Goal: Information Seeking & Learning: Stay updated

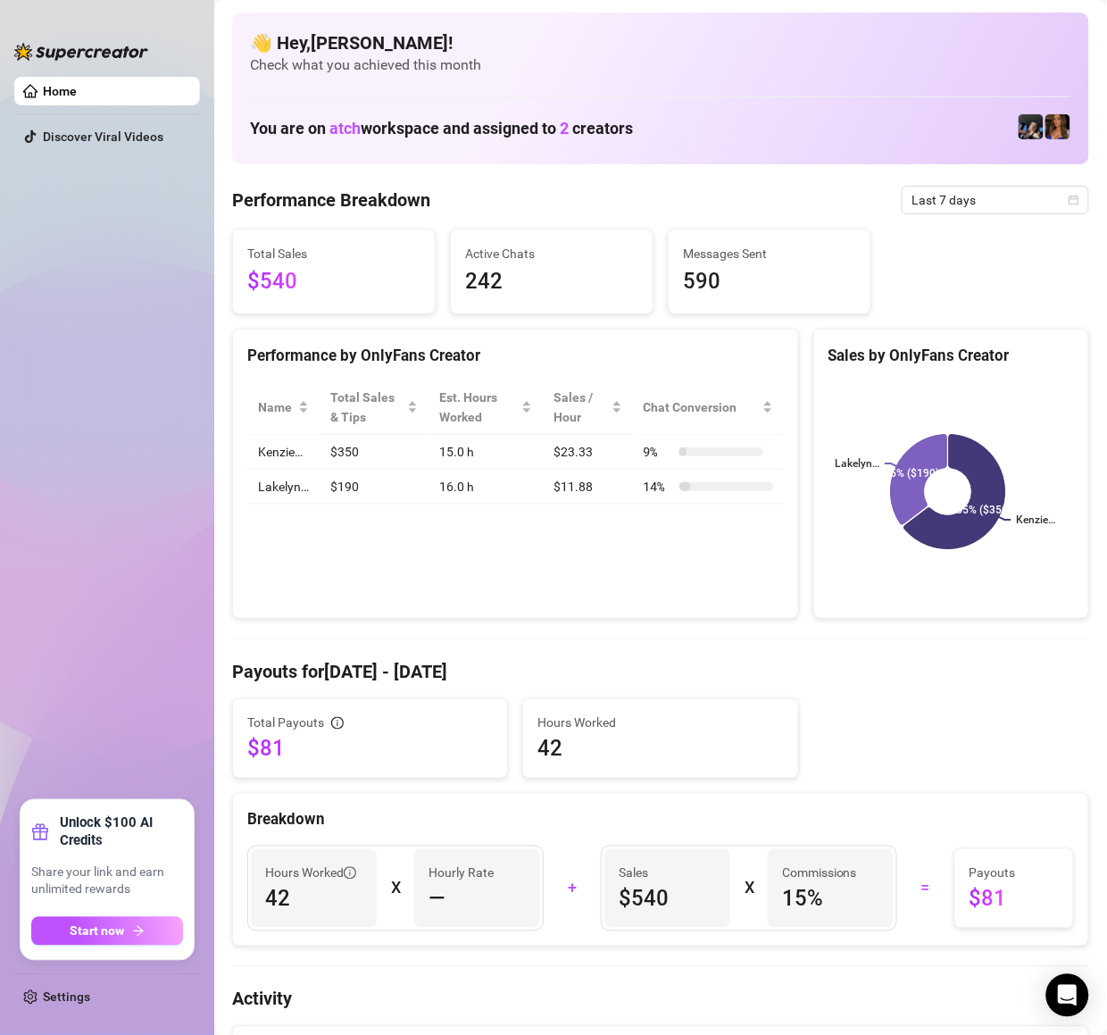
click at [978, 211] on span "Last 7 days" at bounding box center [996, 200] width 166 height 27
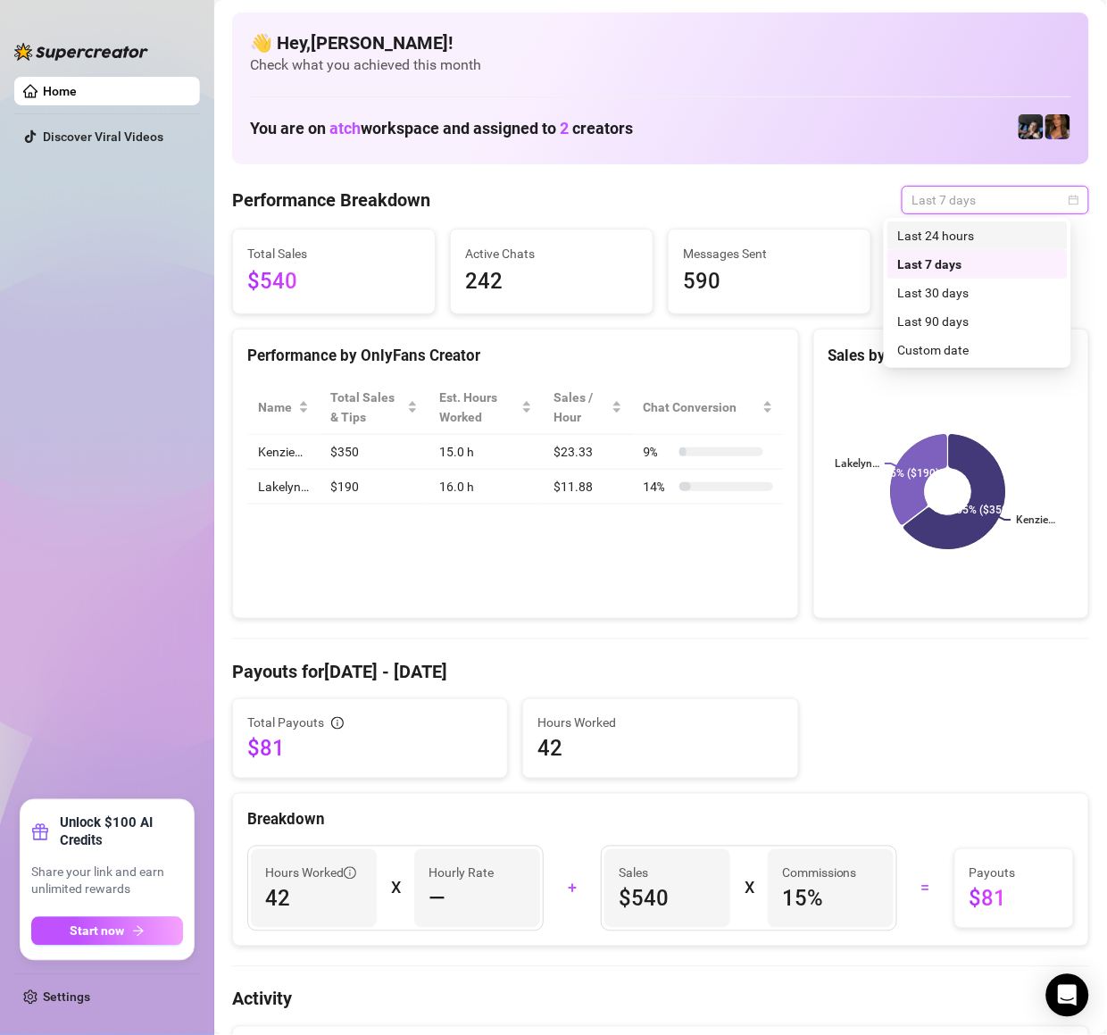
click at [959, 243] on div "Last 24 hours" at bounding box center [977, 236] width 159 height 20
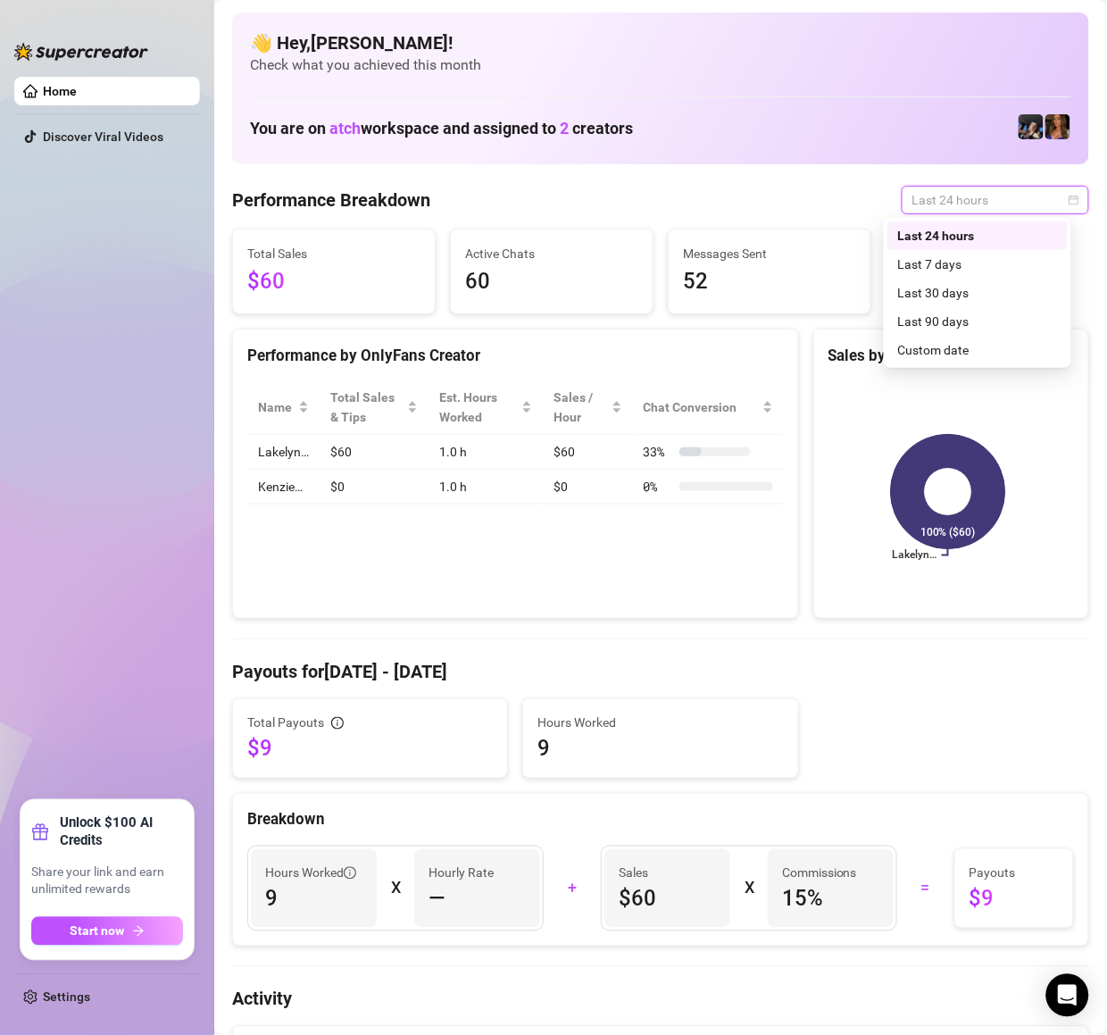
click at [988, 200] on span "Last 24 hours" at bounding box center [996, 200] width 166 height 27
click at [939, 261] on div "Last 7 days" at bounding box center [977, 264] width 159 height 20
click at [955, 204] on span "Last 24 hours" at bounding box center [996, 200] width 166 height 27
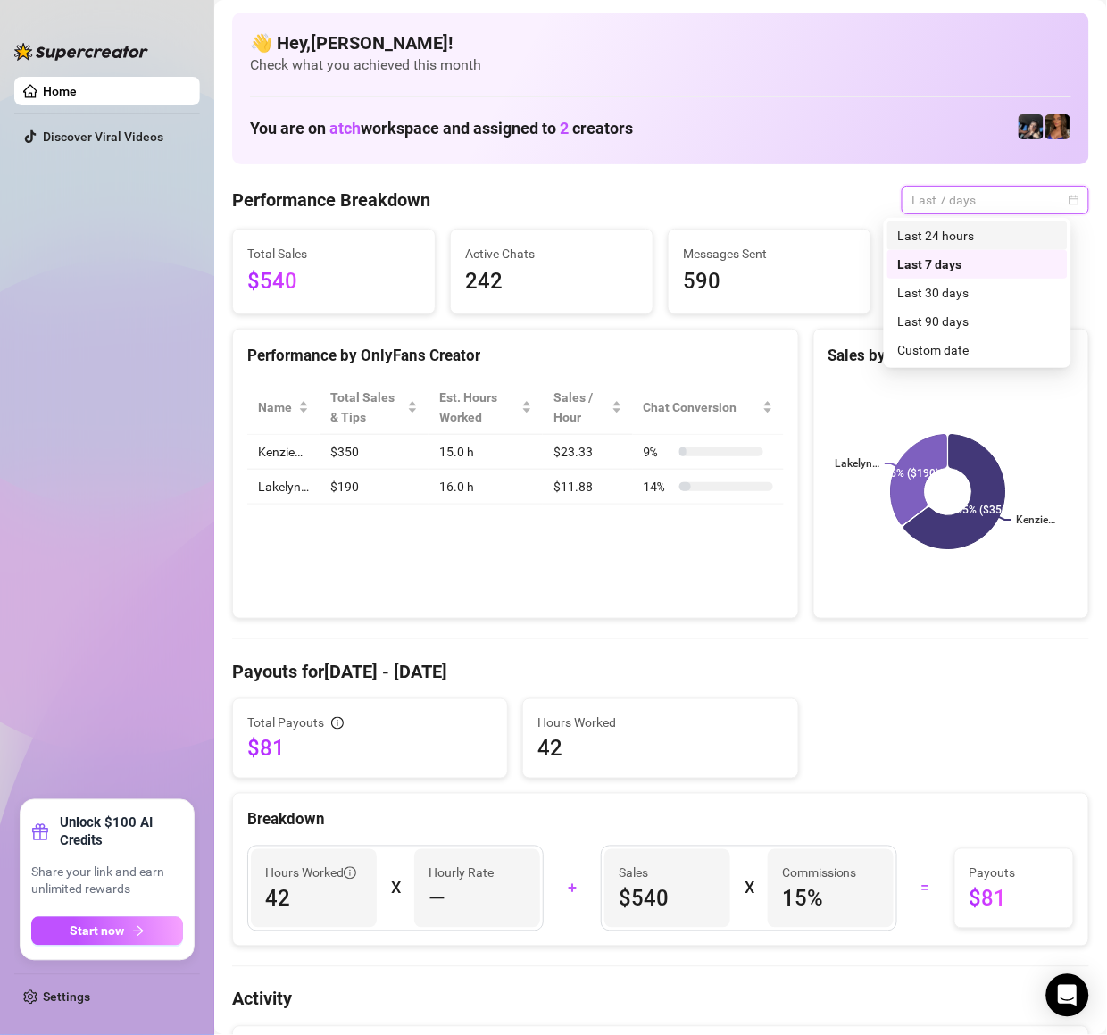
click at [943, 238] on div "Last 24 hours" at bounding box center [977, 236] width 159 height 20
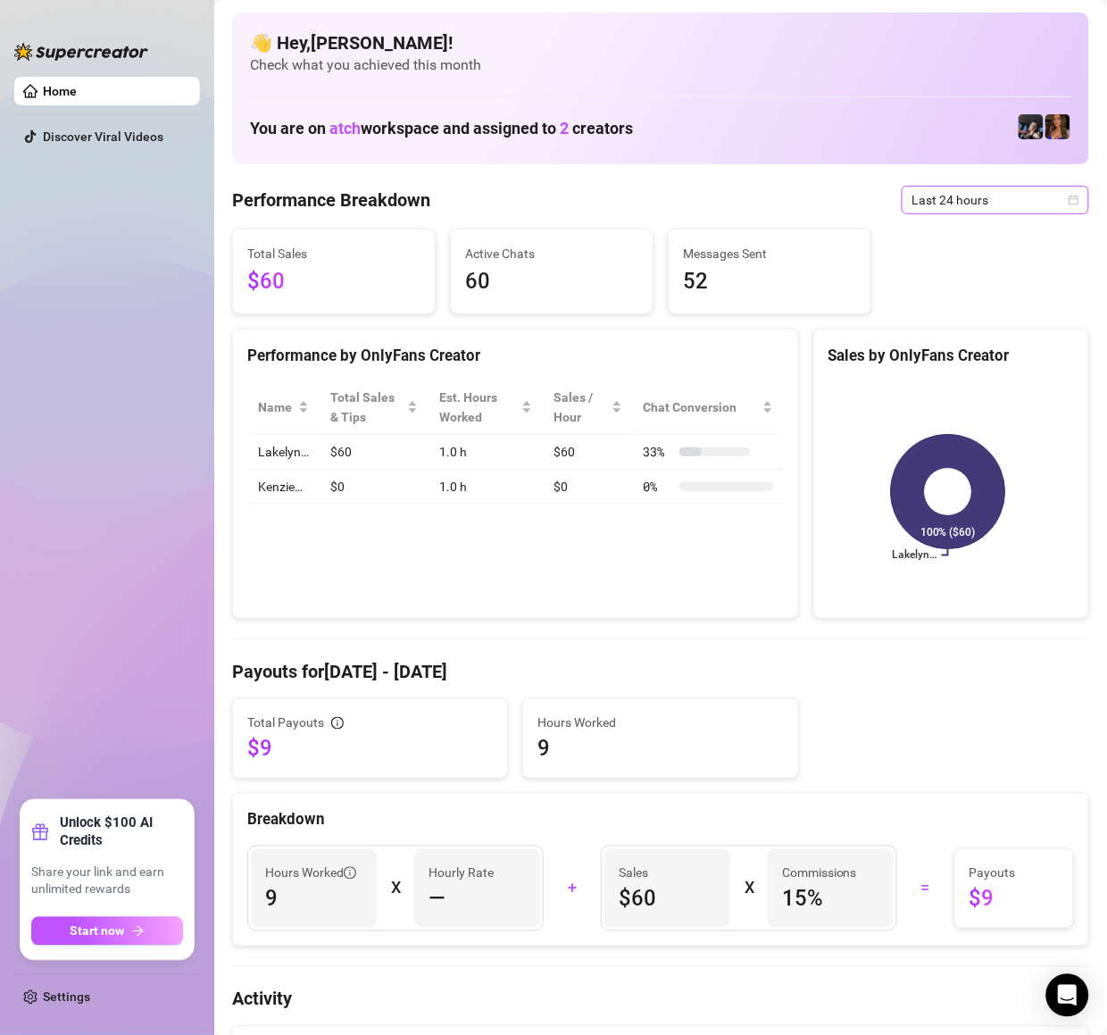
click at [970, 188] on span "Last 24 hours" at bounding box center [996, 200] width 166 height 27
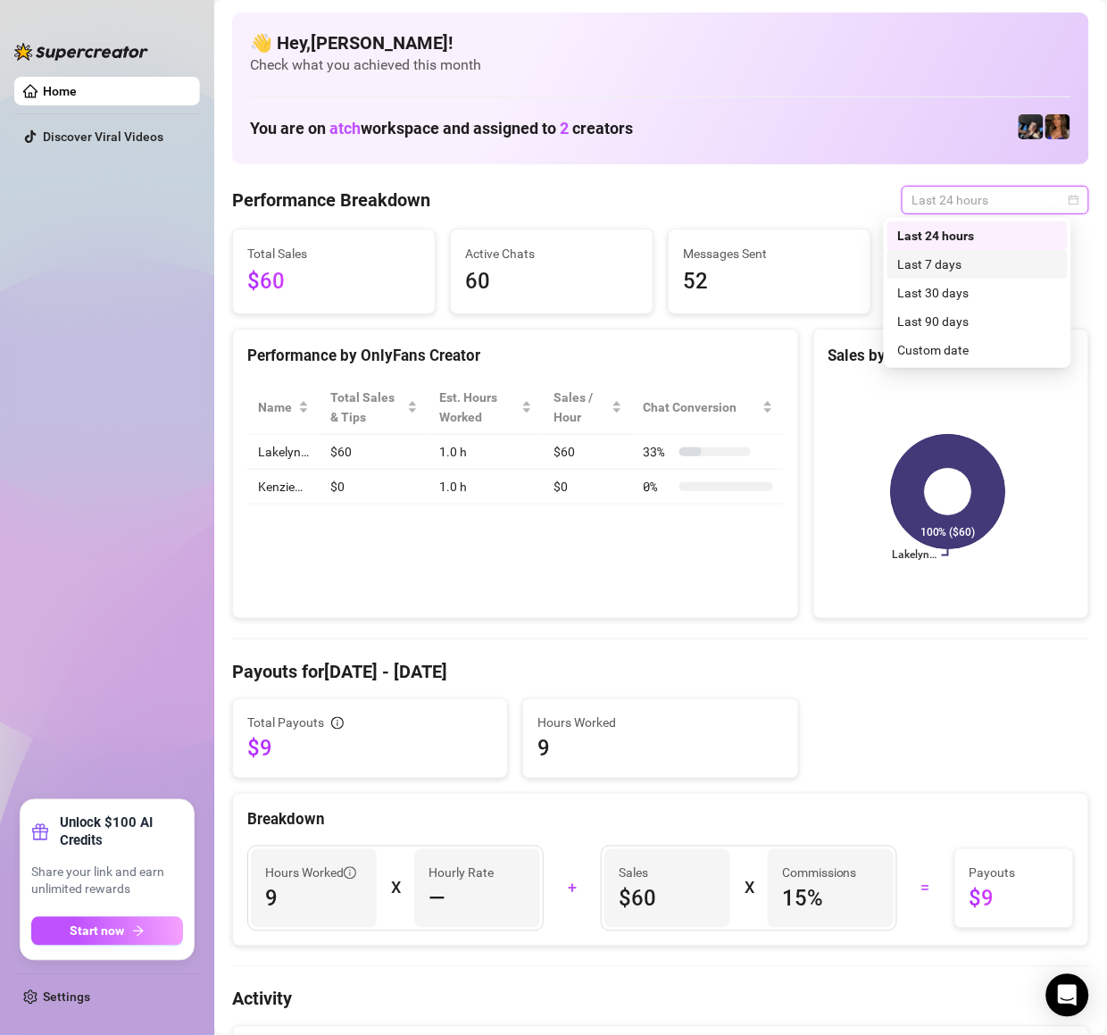
click at [950, 258] on div "Last 7 days" at bounding box center [977, 264] width 159 height 20
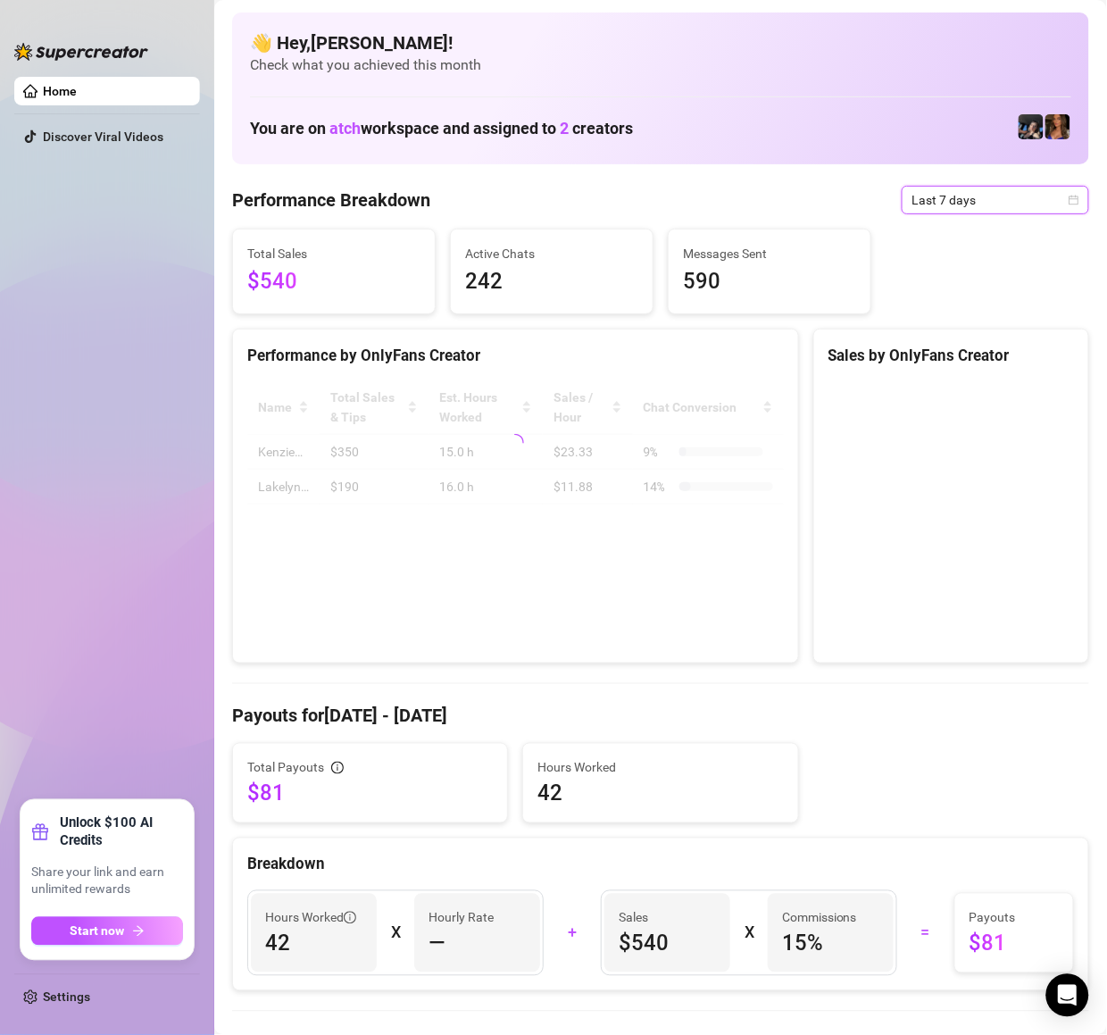
click at [968, 191] on span "Last 7 days" at bounding box center [996, 200] width 166 height 27
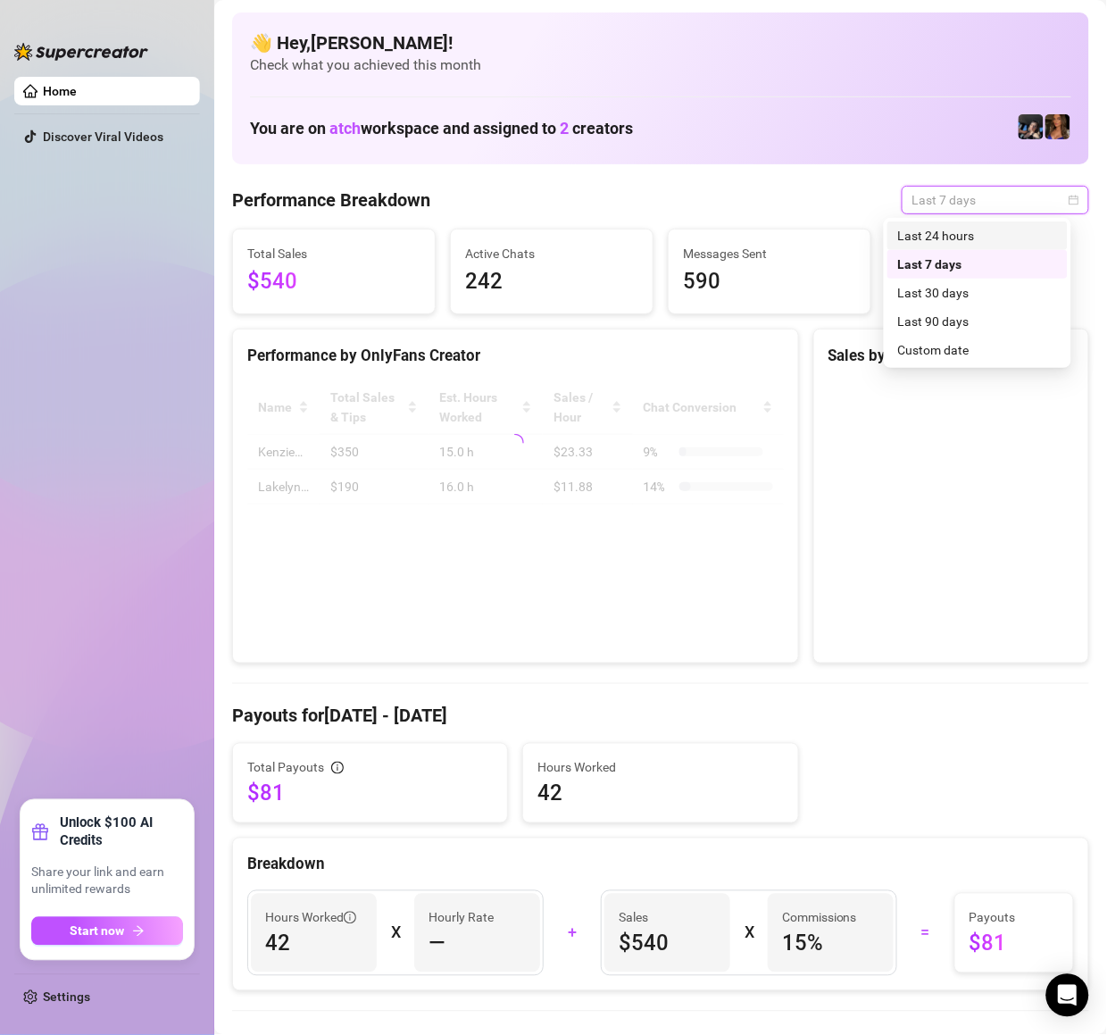
click at [955, 237] on div "Last 24 hours" at bounding box center [977, 236] width 159 height 20
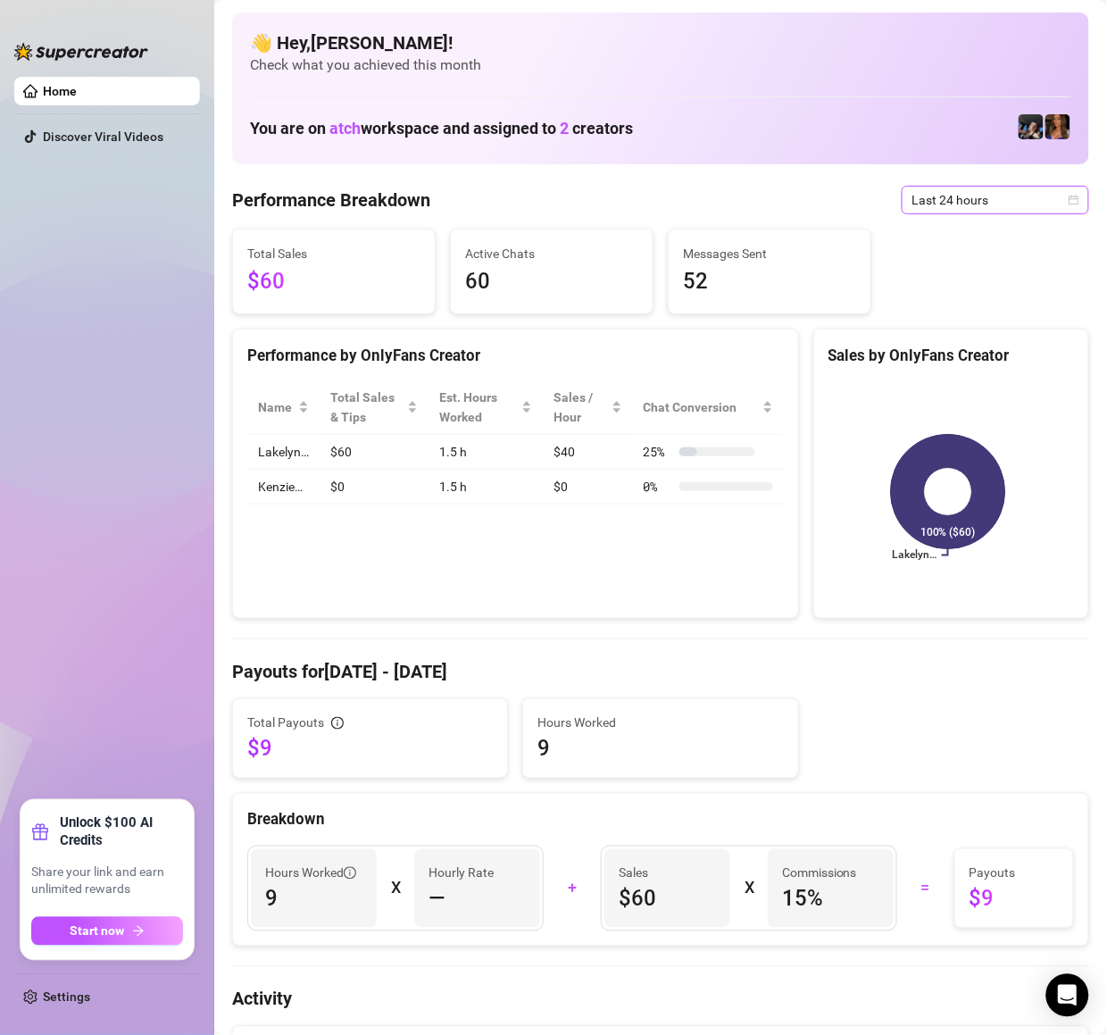
click at [940, 207] on span "Last 24 hours" at bounding box center [996, 200] width 166 height 27
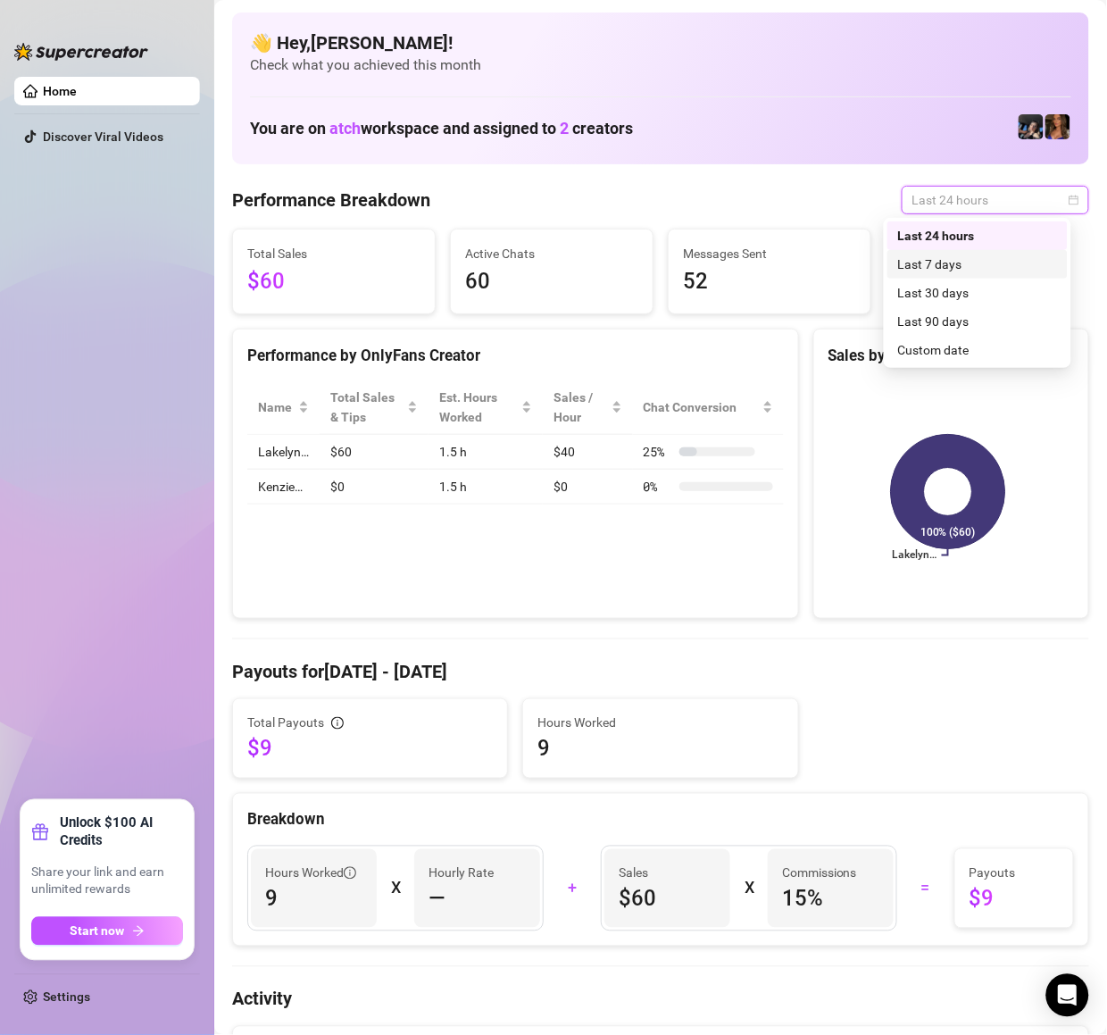
click at [946, 268] on div "Last 7 days" at bounding box center [977, 264] width 159 height 20
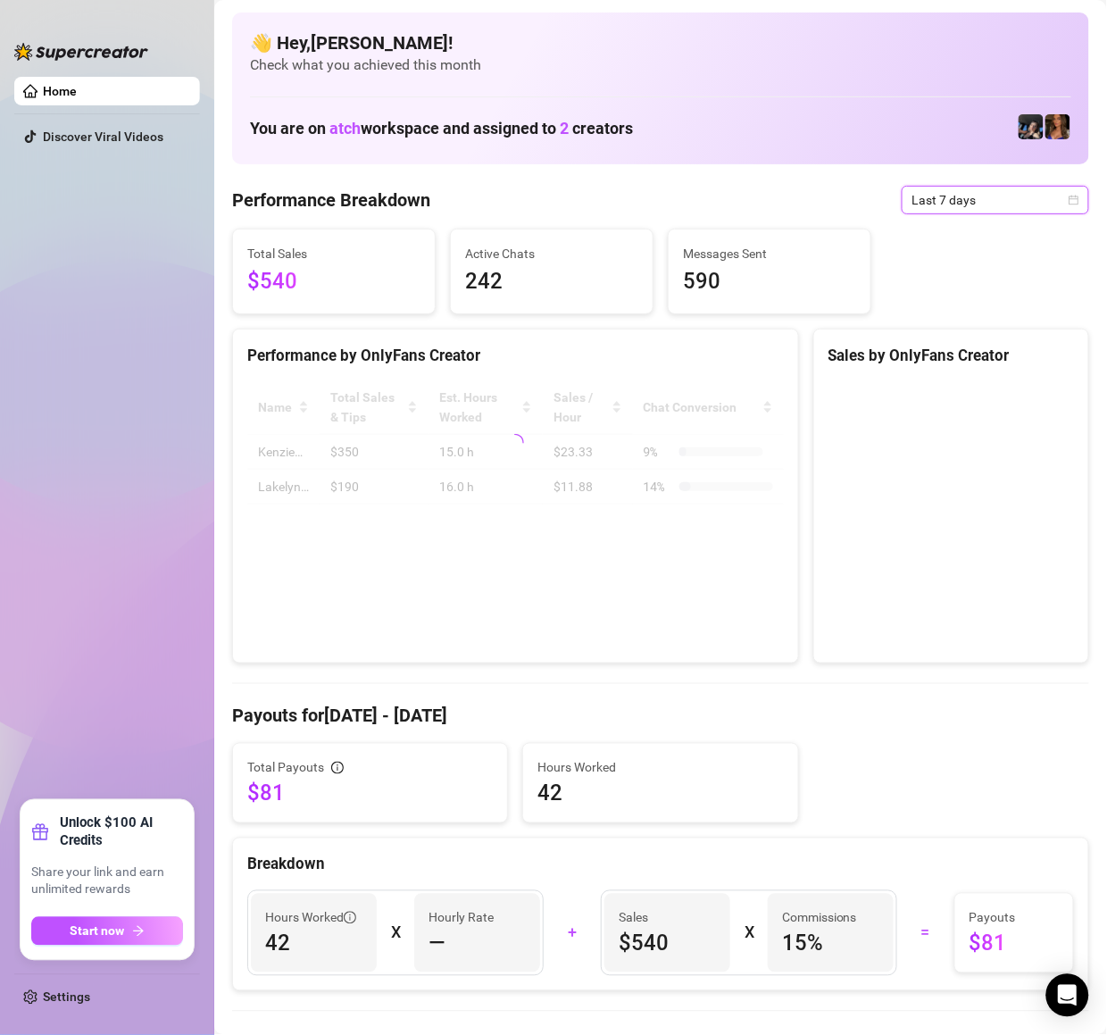
click at [962, 241] on div "Total Sales $540 Active Chats 242 Messages Sent 590" at bounding box center [661, 272] width 872 height 86
click at [968, 201] on span "Last 7 days" at bounding box center [996, 200] width 166 height 27
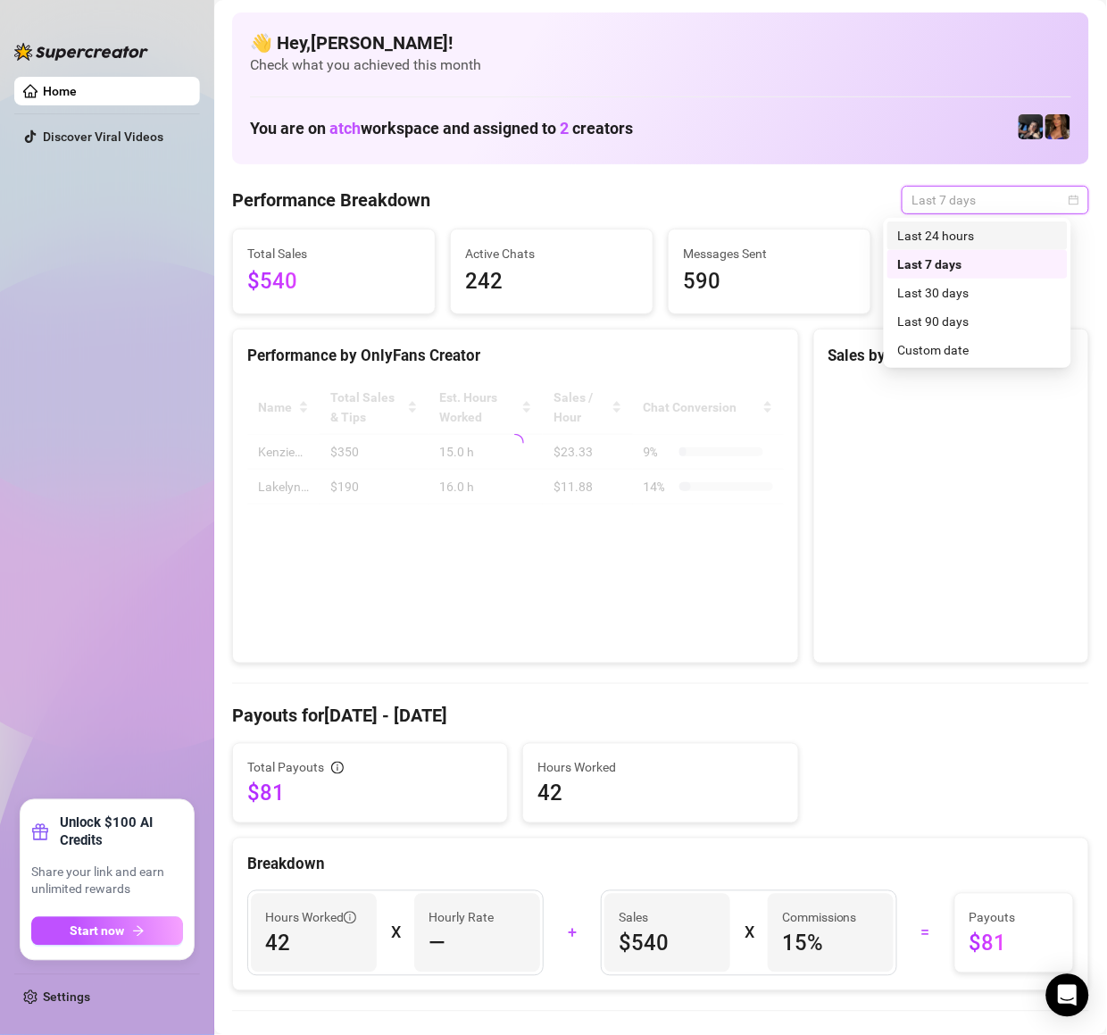
click at [972, 239] on div "Last 24 hours" at bounding box center [977, 236] width 159 height 20
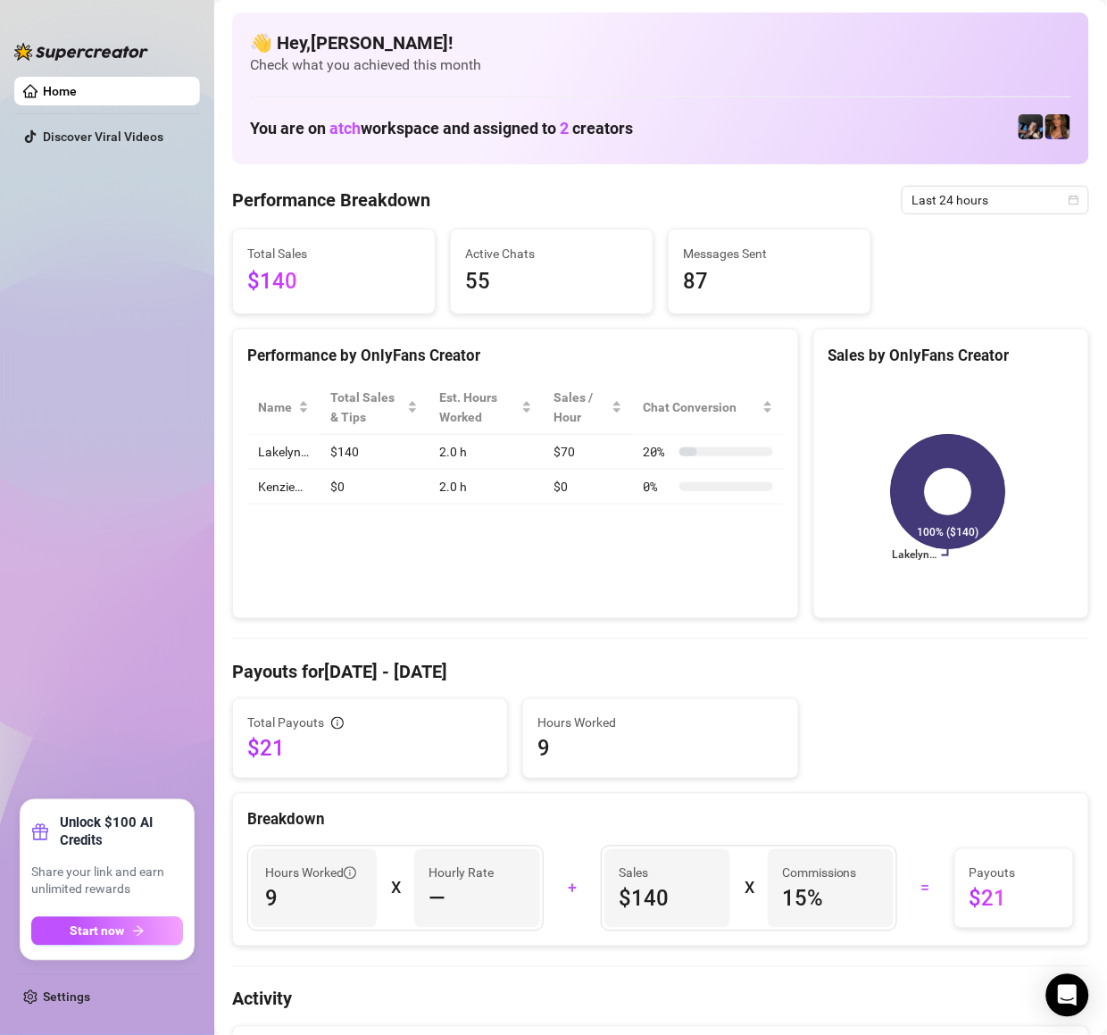
click at [168, 345] on ul "Home Discover Viral Videos" at bounding box center [107, 431] width 186 height 723
